Goal: Task Accomplishment & Management: Complete application form

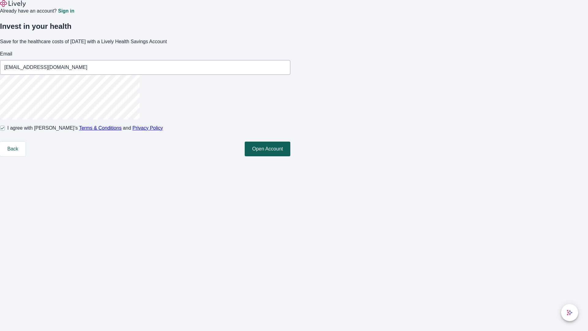
click at [290, 156] on button "Open Account" at bounding box center [268, 149] width 46 height 15
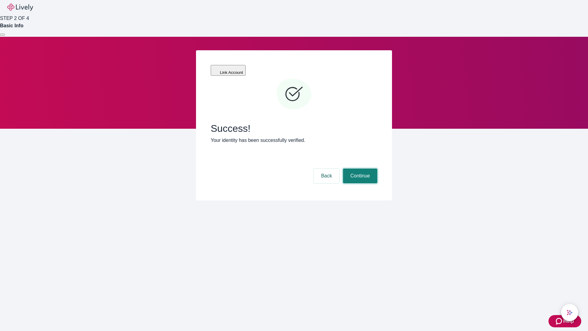
click at [359, 169] on button "Continue" at bounding box center [360, 176] width 34 height 15
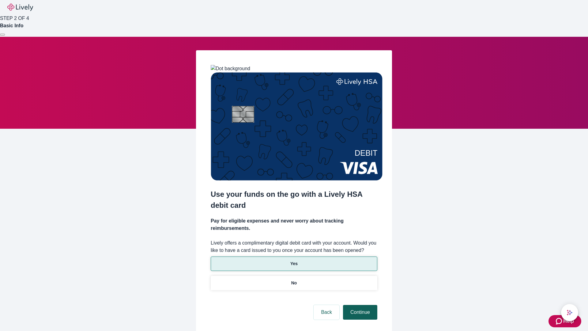
click at [294, 280] on p "No" at bounding box center [294, 283] width 6 height 6
click at [359, 305] on button "Continue" at bounding box center [360, 312] width 34 height 15
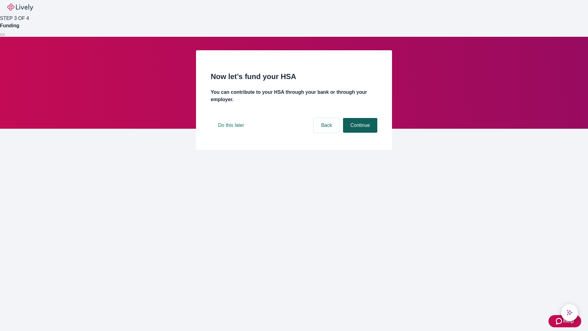
click at [359, 133] on button "Continue" at bounding box center [360, 125] width 34 height 15
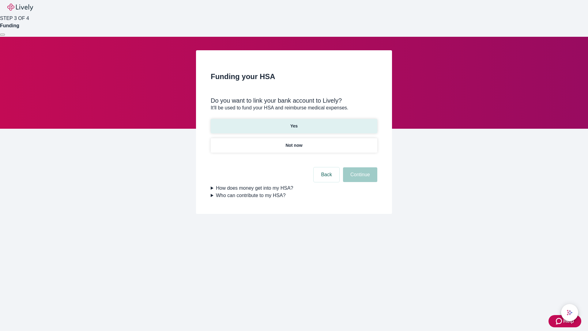
click at [294, 123] on p "Yes" at bounding box center [293, 126] width 7 height 6
click at [359, 167] on button "Continue" at bounding box center [360, 174] width 34 height 15
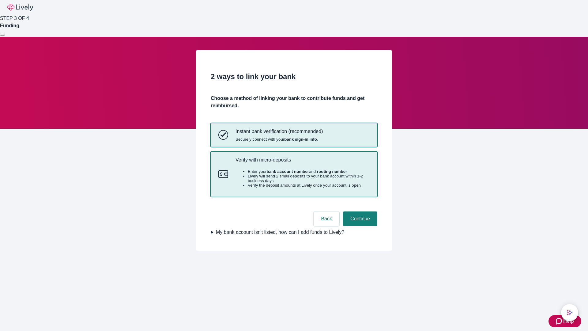
click at [302, 163] on p "Verify with micro-deposits" at bounding box center [303, 160] width 134 height 6
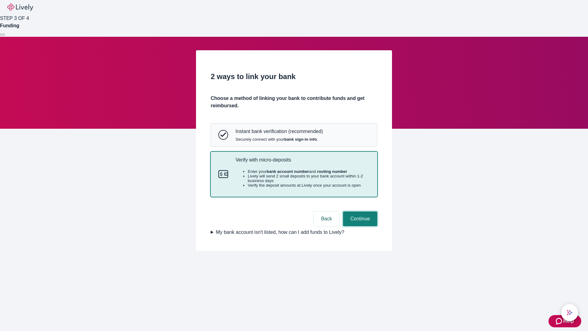
click at [359, 226] on button "Continue" at bounding box center [360, 218] width 34 height 15
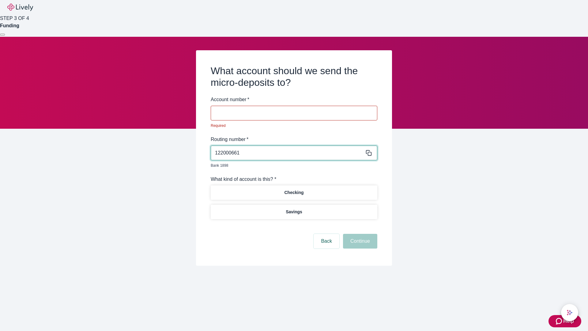
type input "122000661"
